Goal: Obtain resource: Download file/media

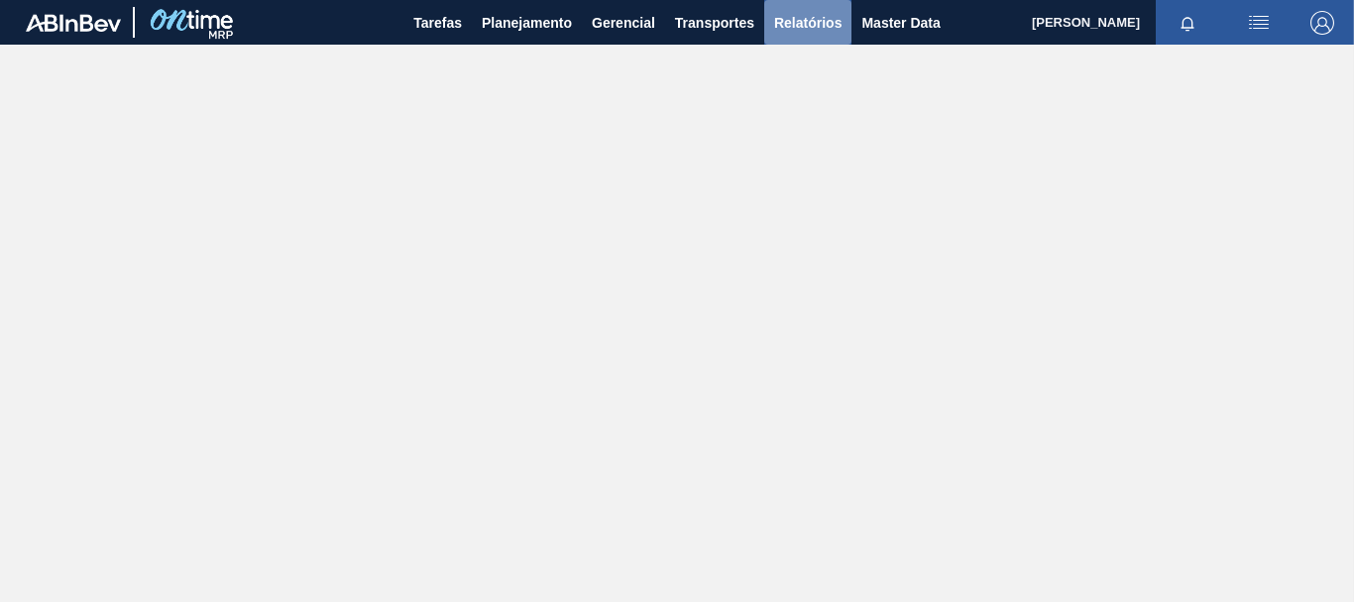
click at [821, 29] on span "Relatórios" at bounding box center [807, 23] width 67 height 24
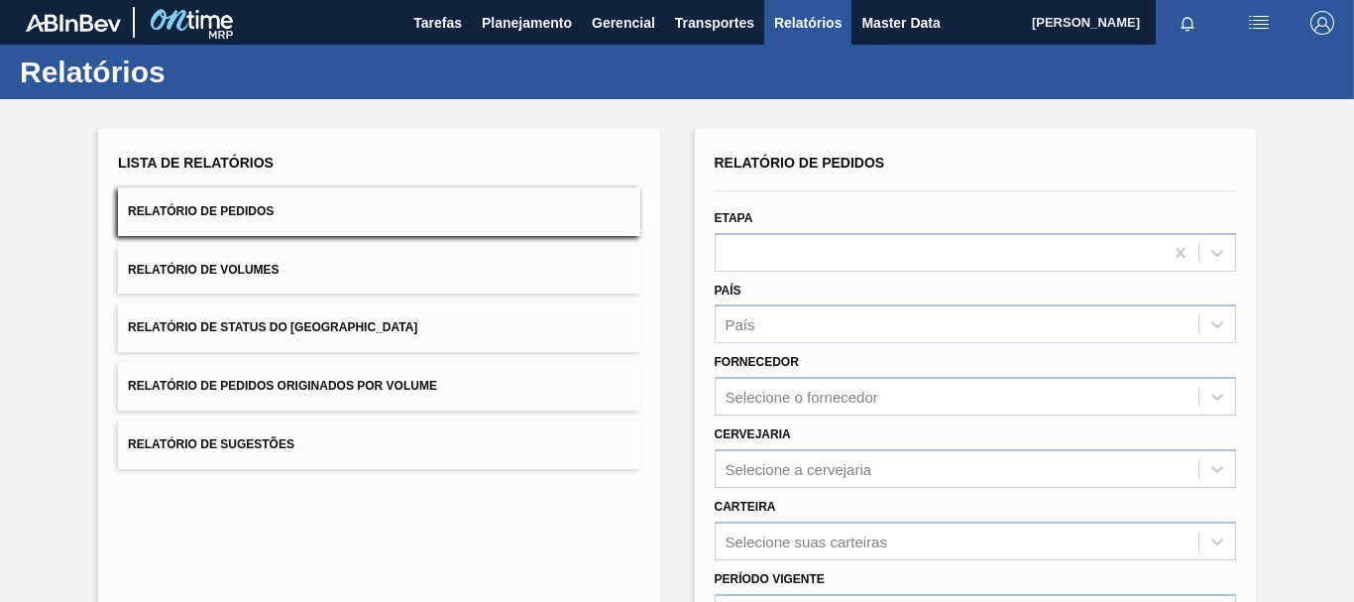
click at [346, 375] on button "Relatório de Pedidos Originados por Volume" at bounding box center [378, 386] width 521 height 49
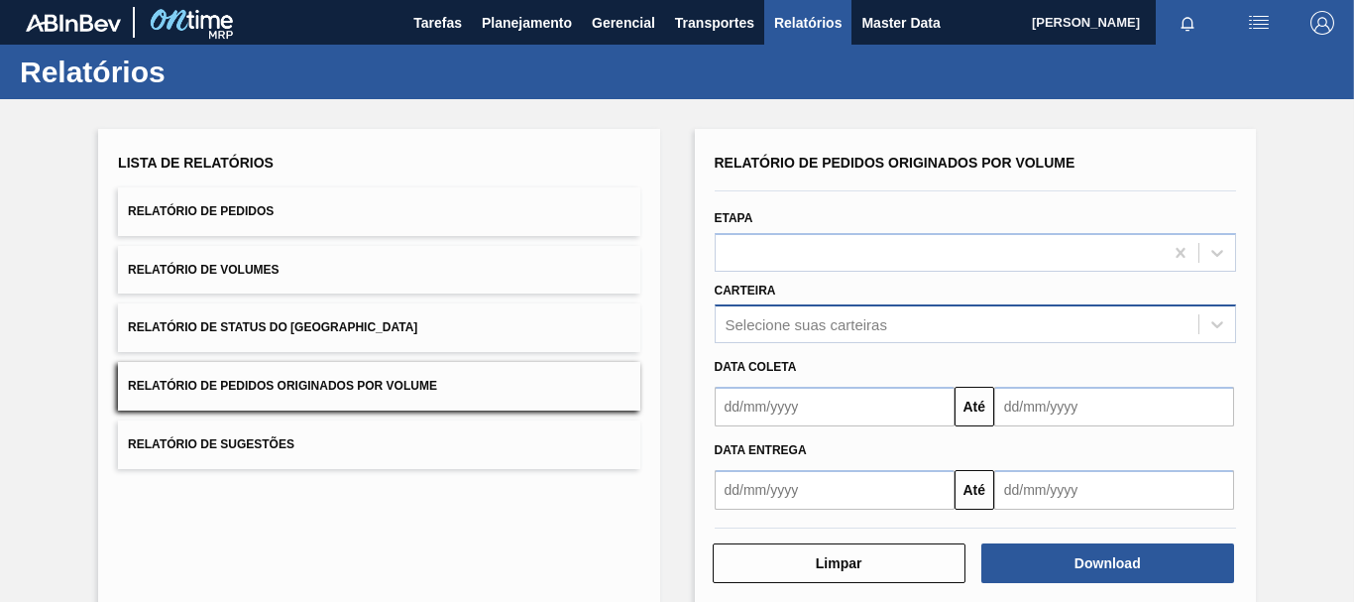
click at [786, 329] on div "Selecione suas carteiras" at bounding box center [975, 323] width 521 height 39
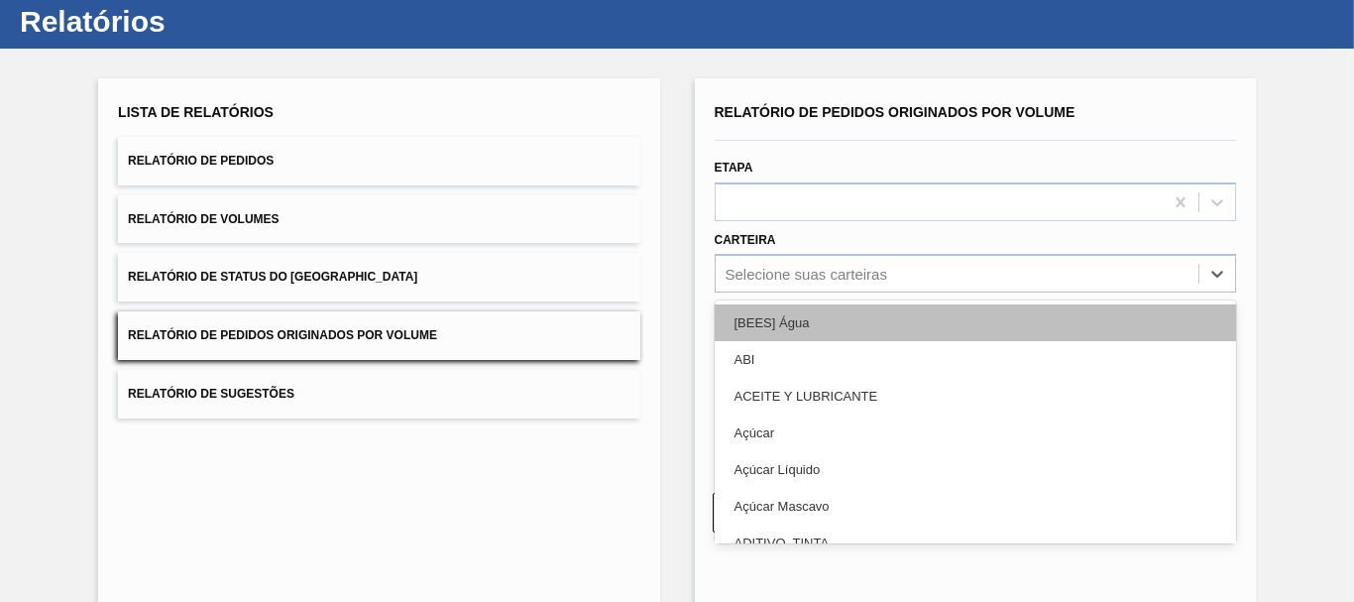
scroll to position [55, 0]
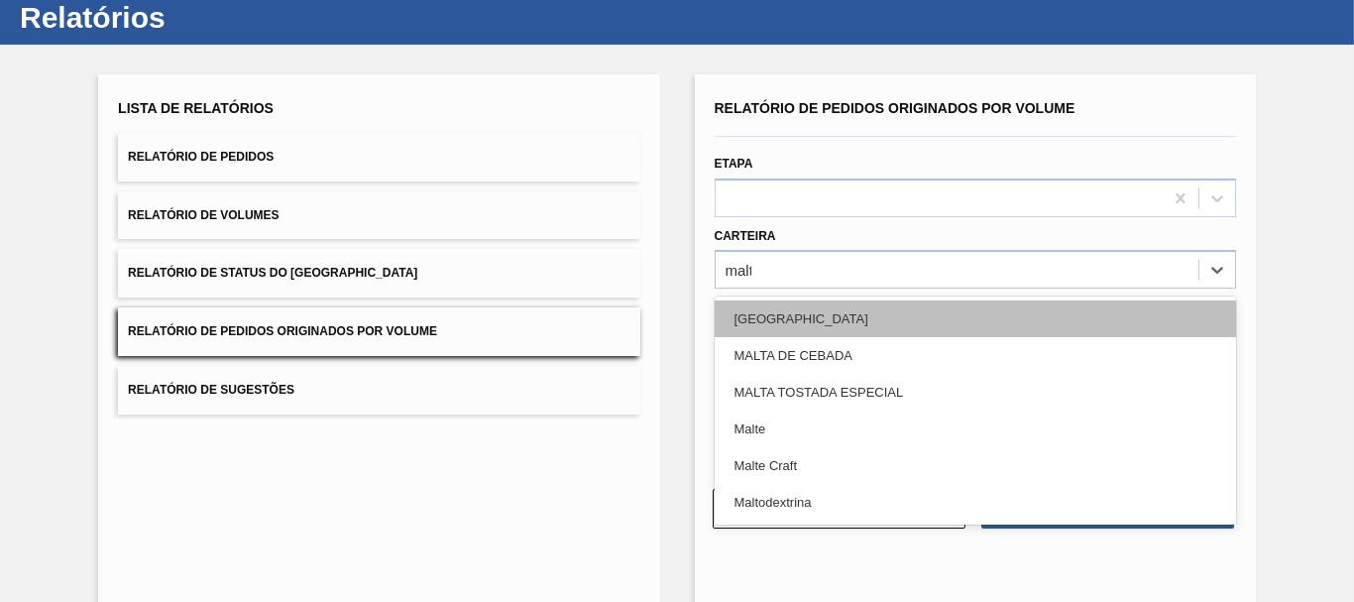
type input "malte"
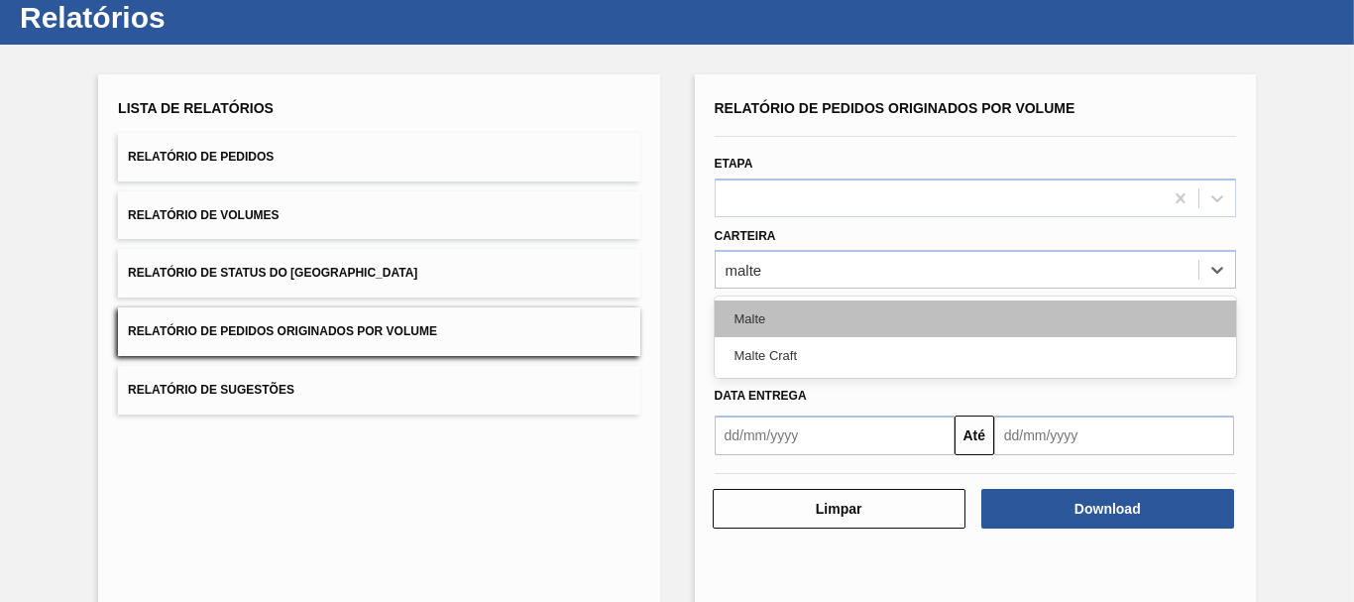
click at [760, 321] on div "Malte" at bounding box center [975, 318] width 521 height 37
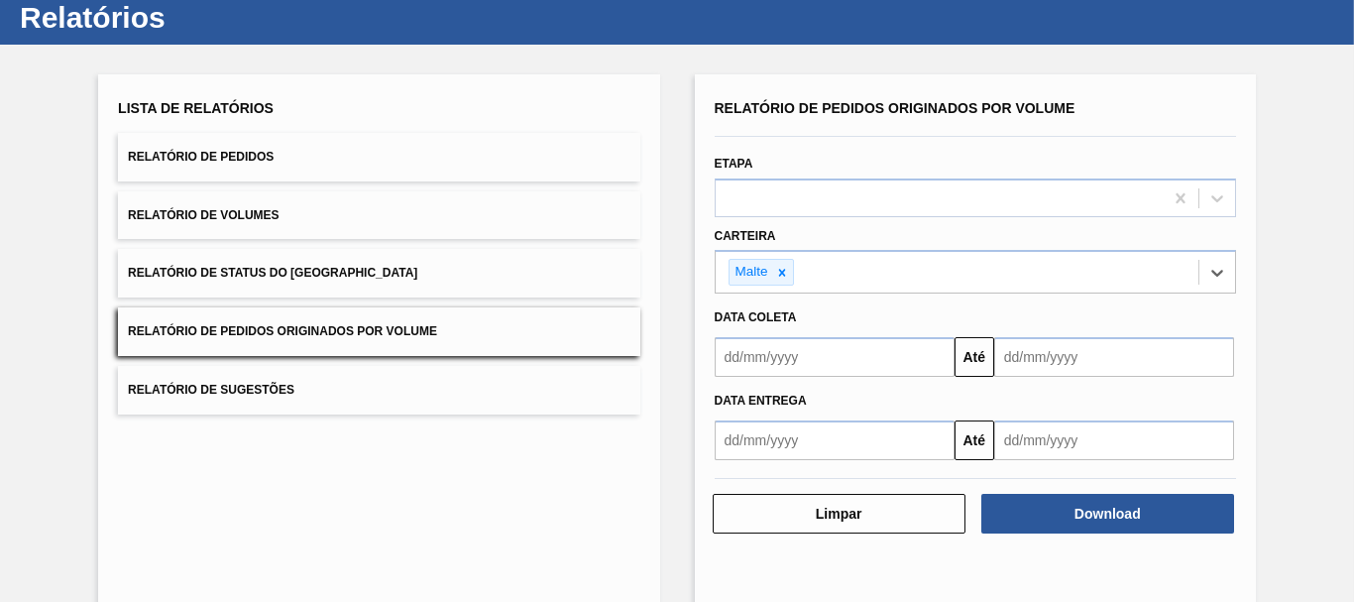
click at [772, 365] on input "text" at bounding box center [835, 357] width 240 height 40
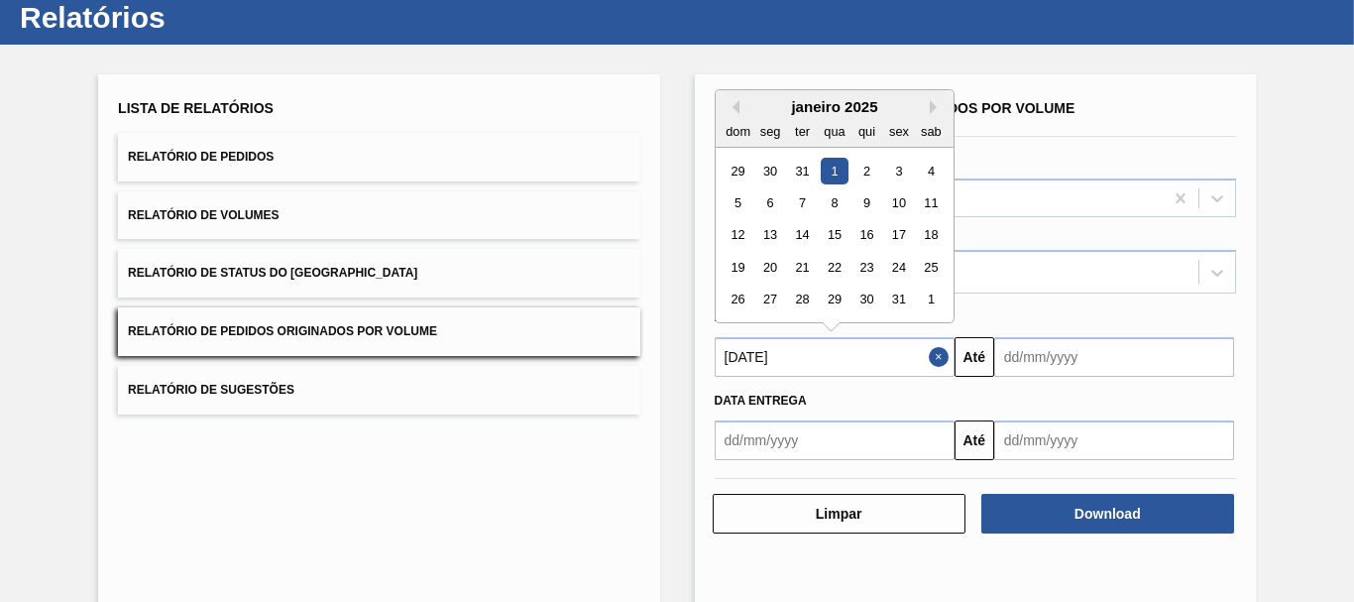
type input "[DATE]"
click at [837, 177] on div "1" at bounding box center [834, 171] width 27 height 27
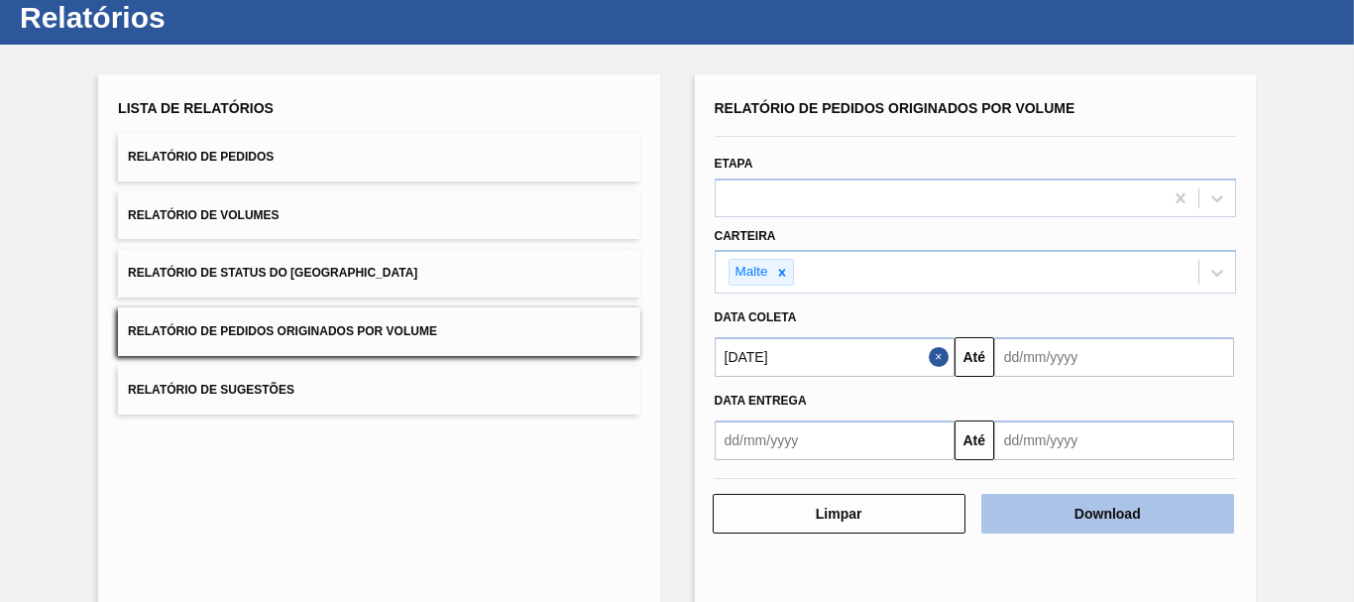
click at [1069, 514] on button "Download" at bounding box center [1107, 514] width 253 height 40
